Goal: Information Seeking & Learning: Find specific fact

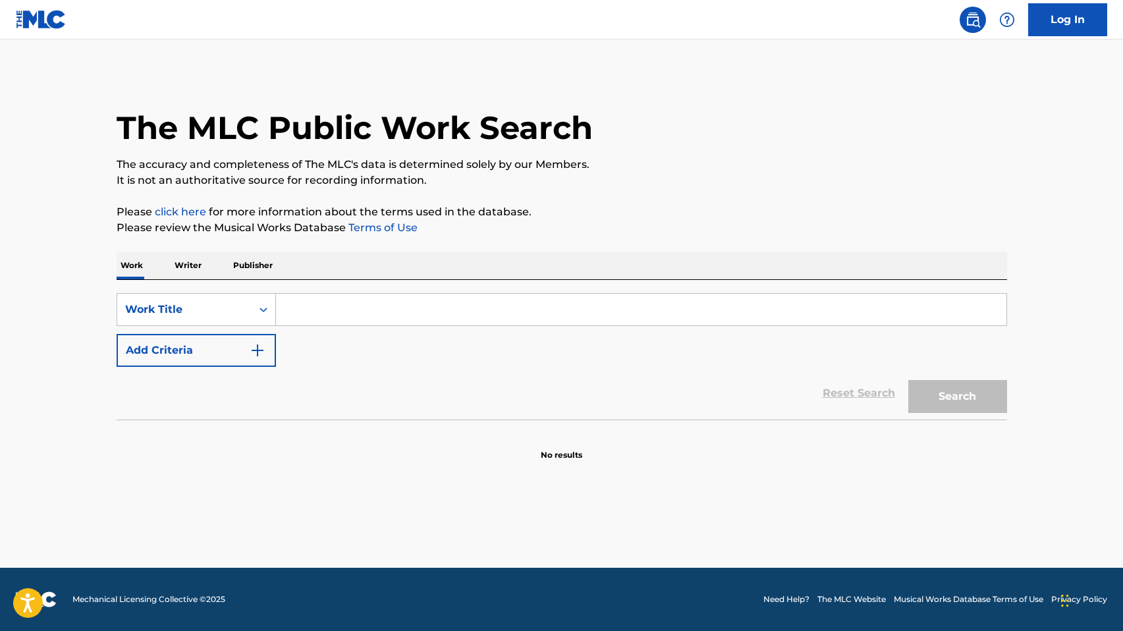
click at [182, 271] on p "Writer" at bounding box center [188, 266] width 35 height 28
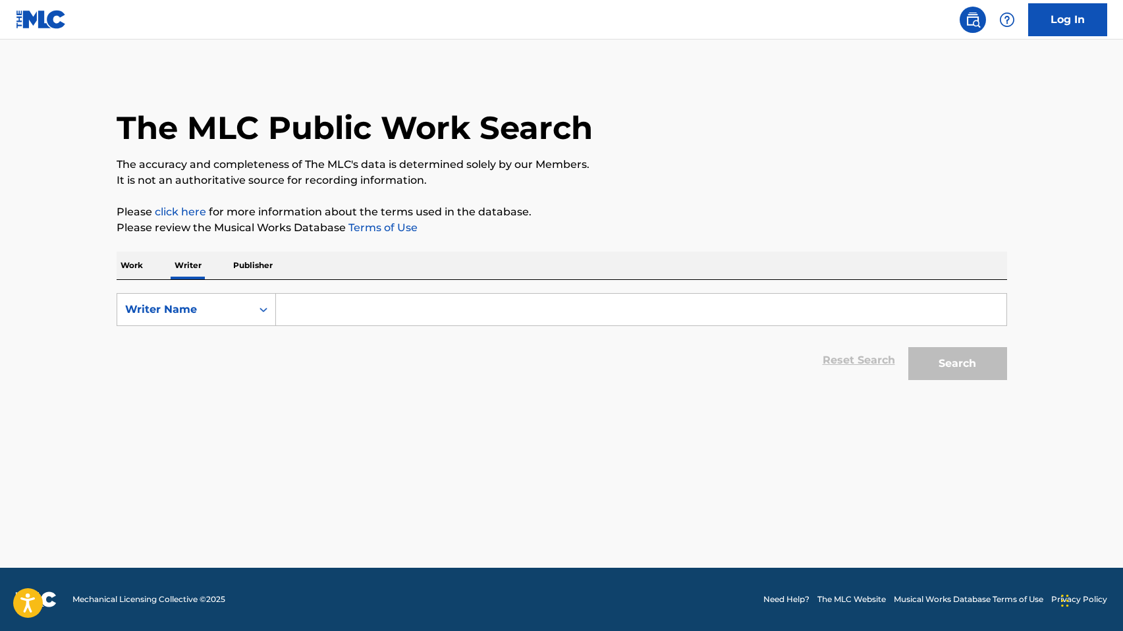
click at [337, 306] on input "Search Form" at bounding box center [641, 310] width 730 height 32
type input "[PERSON_NAME] [PERSON_NAME]"
click at [972, 360] on button "Search" at bounding box center [957, 363] width 99 height 33
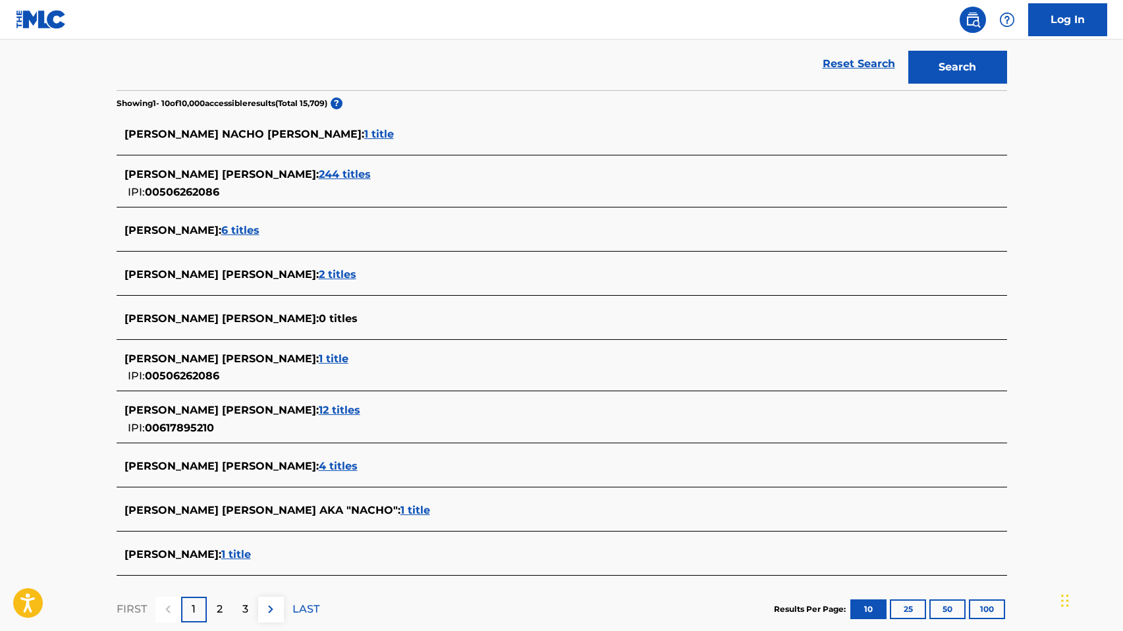
scroll to position [297, 0]
click at [355, 273] on span "2 titles" at bounding box center [338, 273] width 38 height 13
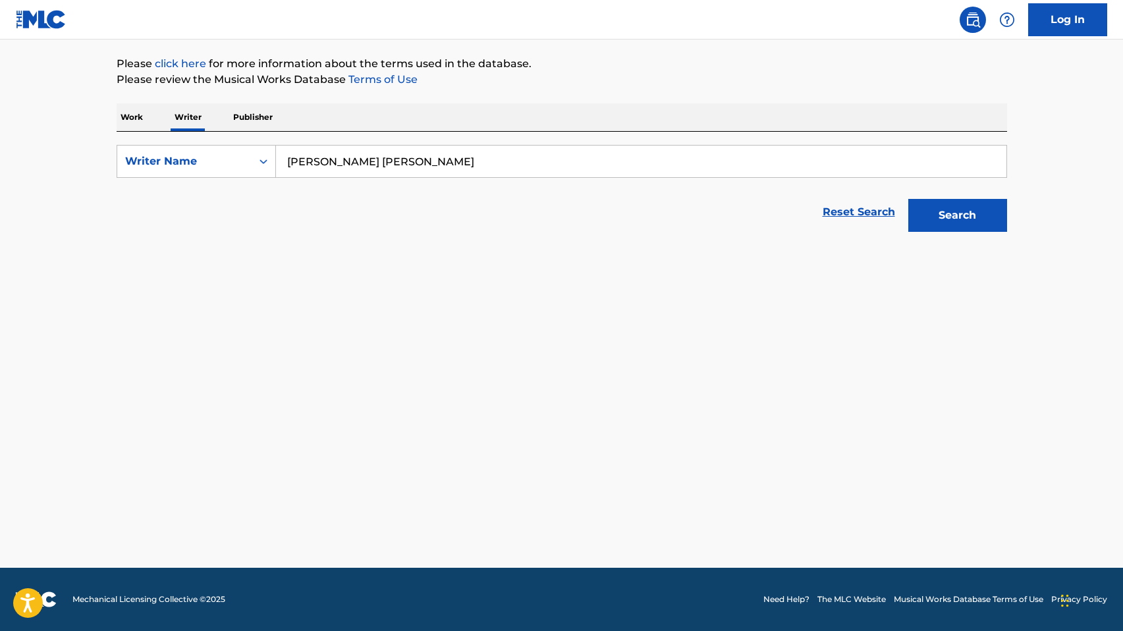
scroll to position [148, 0]
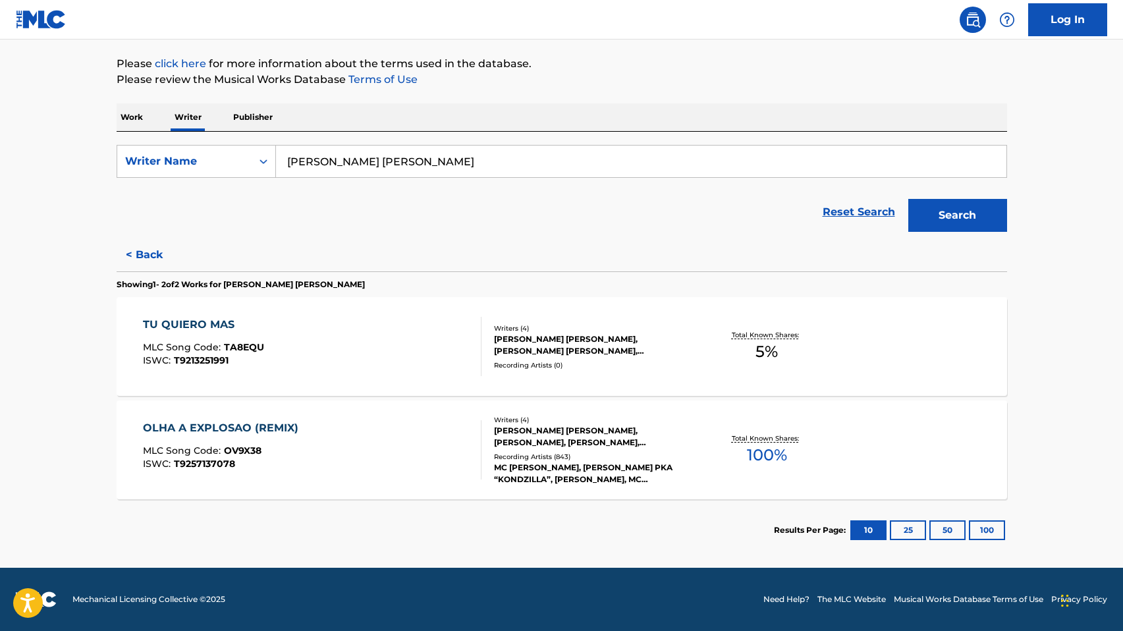
click at [593, 350] on div "[PERSON_NAME] [PERSON_NAME], [PERSON_NAME] [PERSON_NAME], [PERSON_NAME]" at bounding box center [593, 345] width 199 height 24
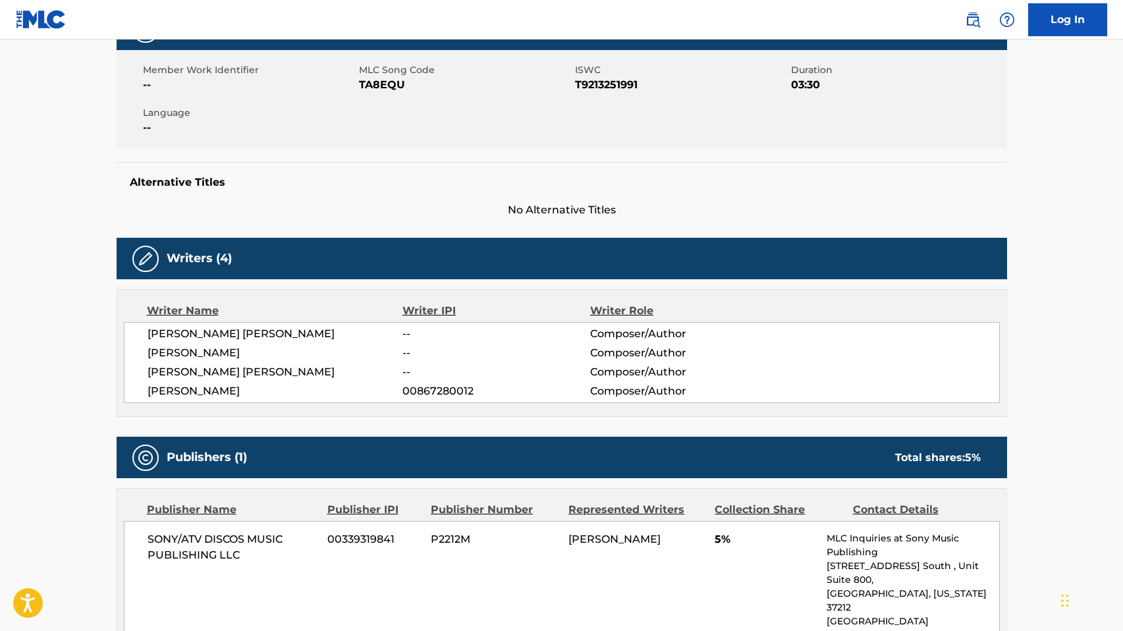
scroll to position [43, 0]
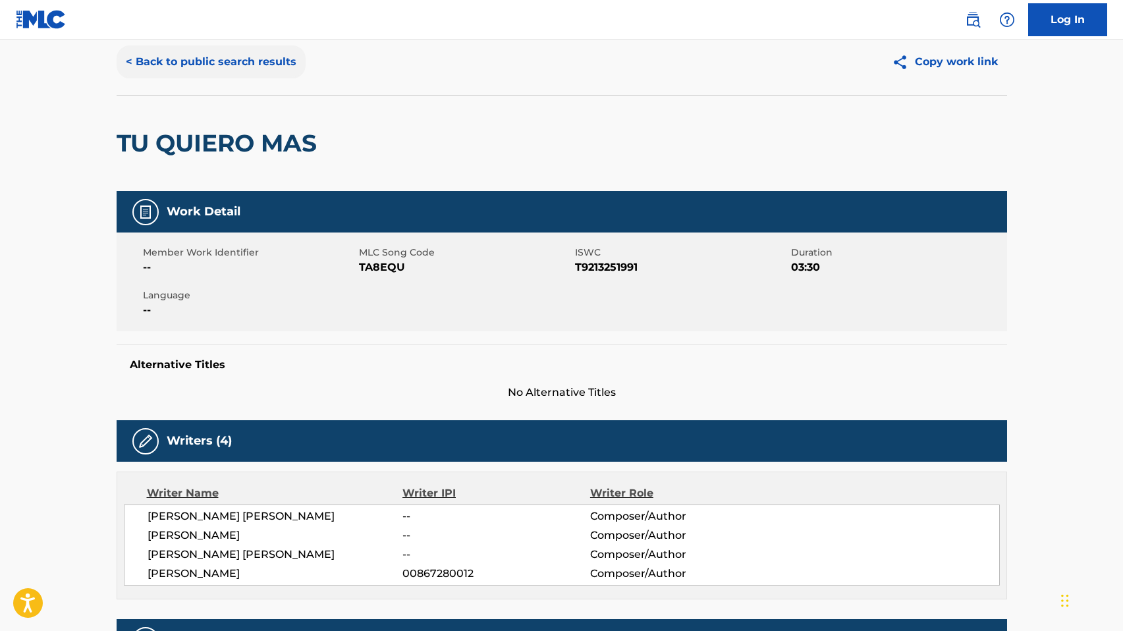
click at [267, 63] on button "< Back to public search results" at bounding box center [211, 61] width 189 height 33
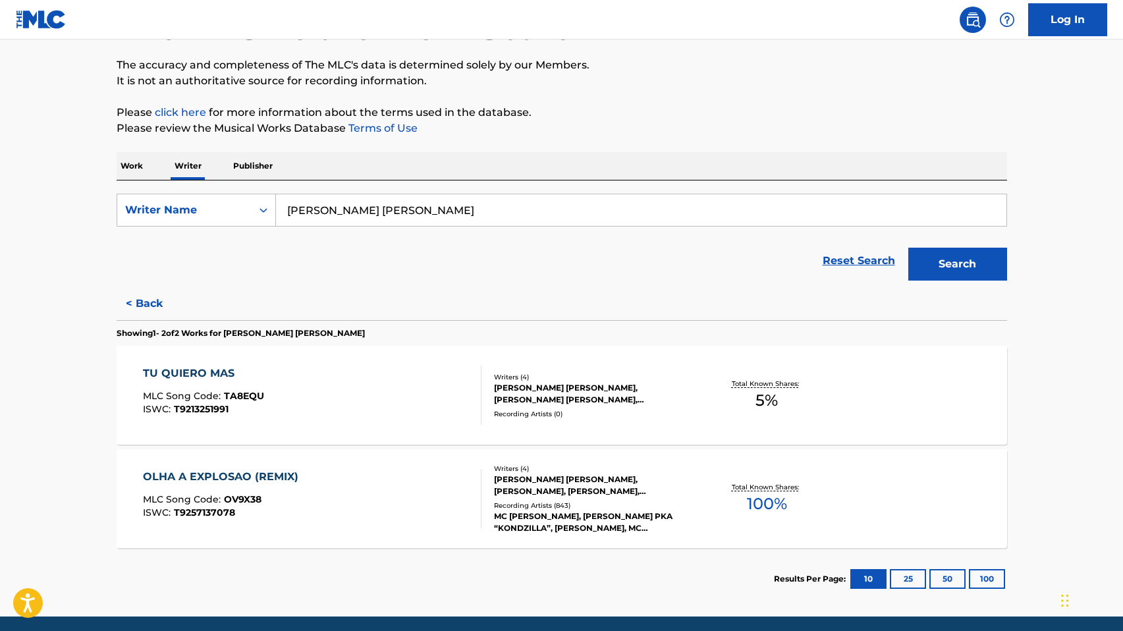
scroll to position [148, 0]
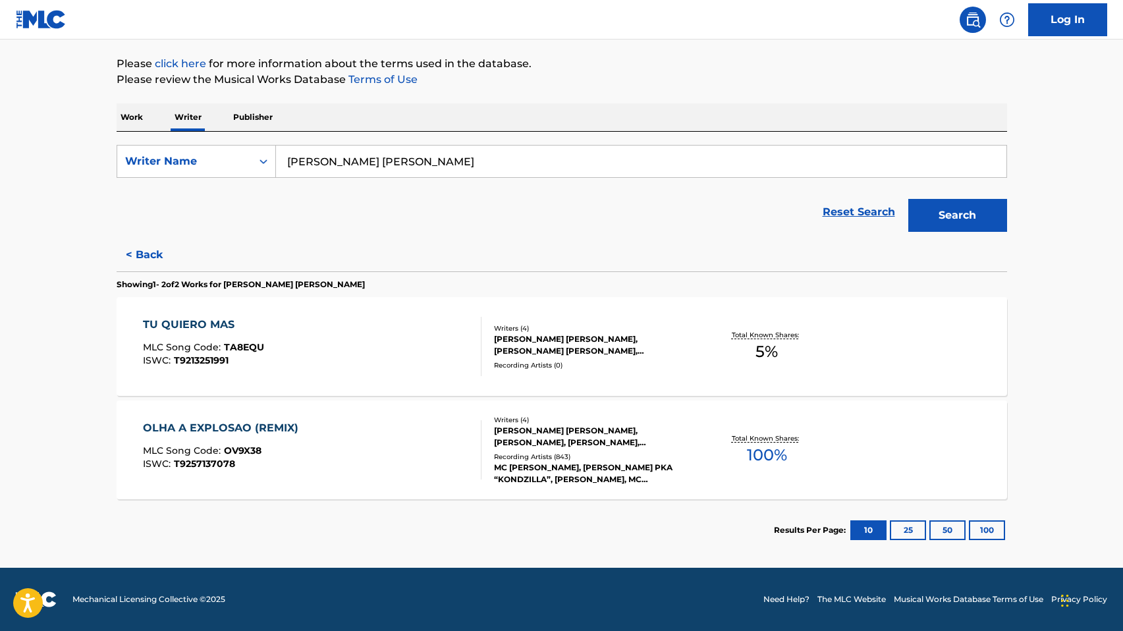
click at [518, 433] on div "[PERSON_NAME] [PERSON_NAME], [PERSON_NAME], [PERSON_NAME], [PERSON_NAME]" at bounding box center [593, 437] width 199 height 24
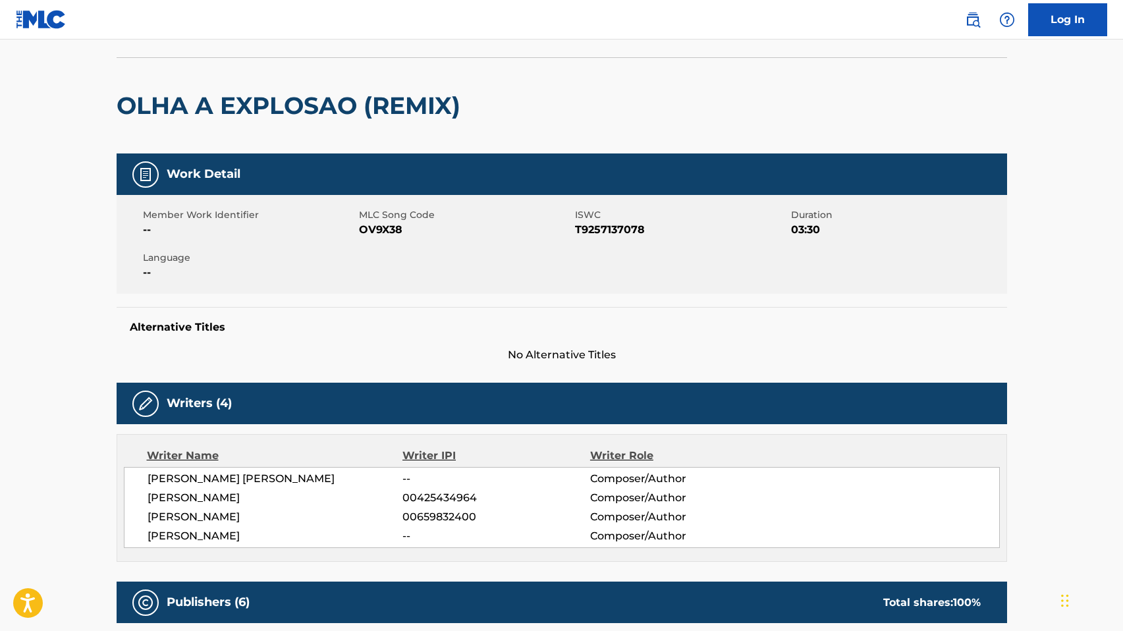
scroll to position [11, 0]
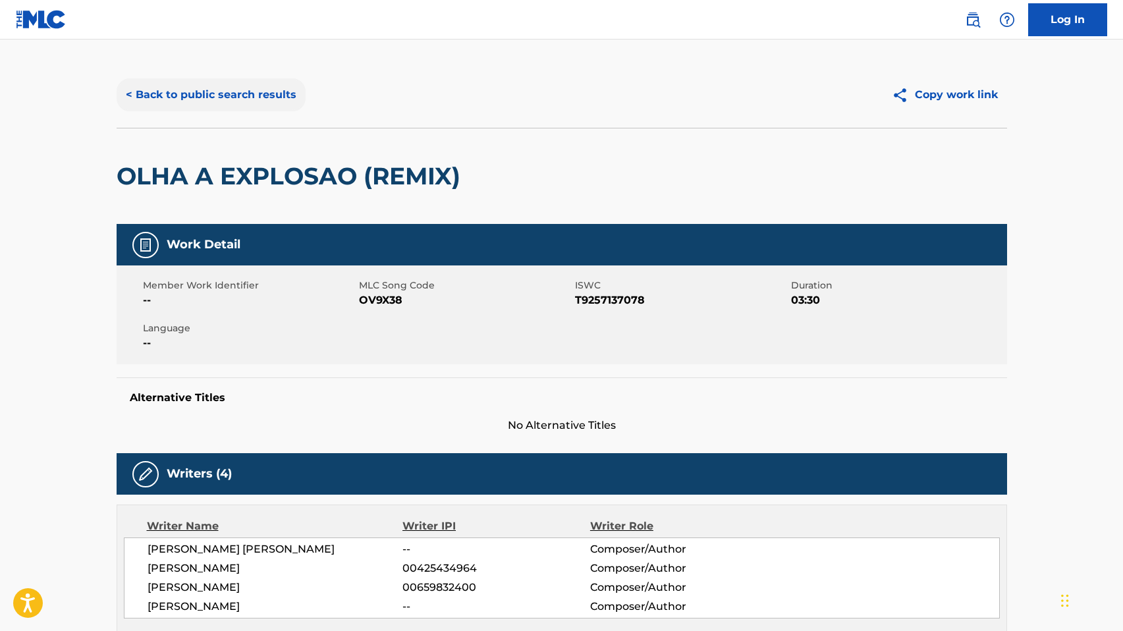
click at [195, 93] on button "< Back to public search results" at bounding box center [211, 94] width 189 height 33
